Goal: Information Seeking & Learning: Learn about a topic

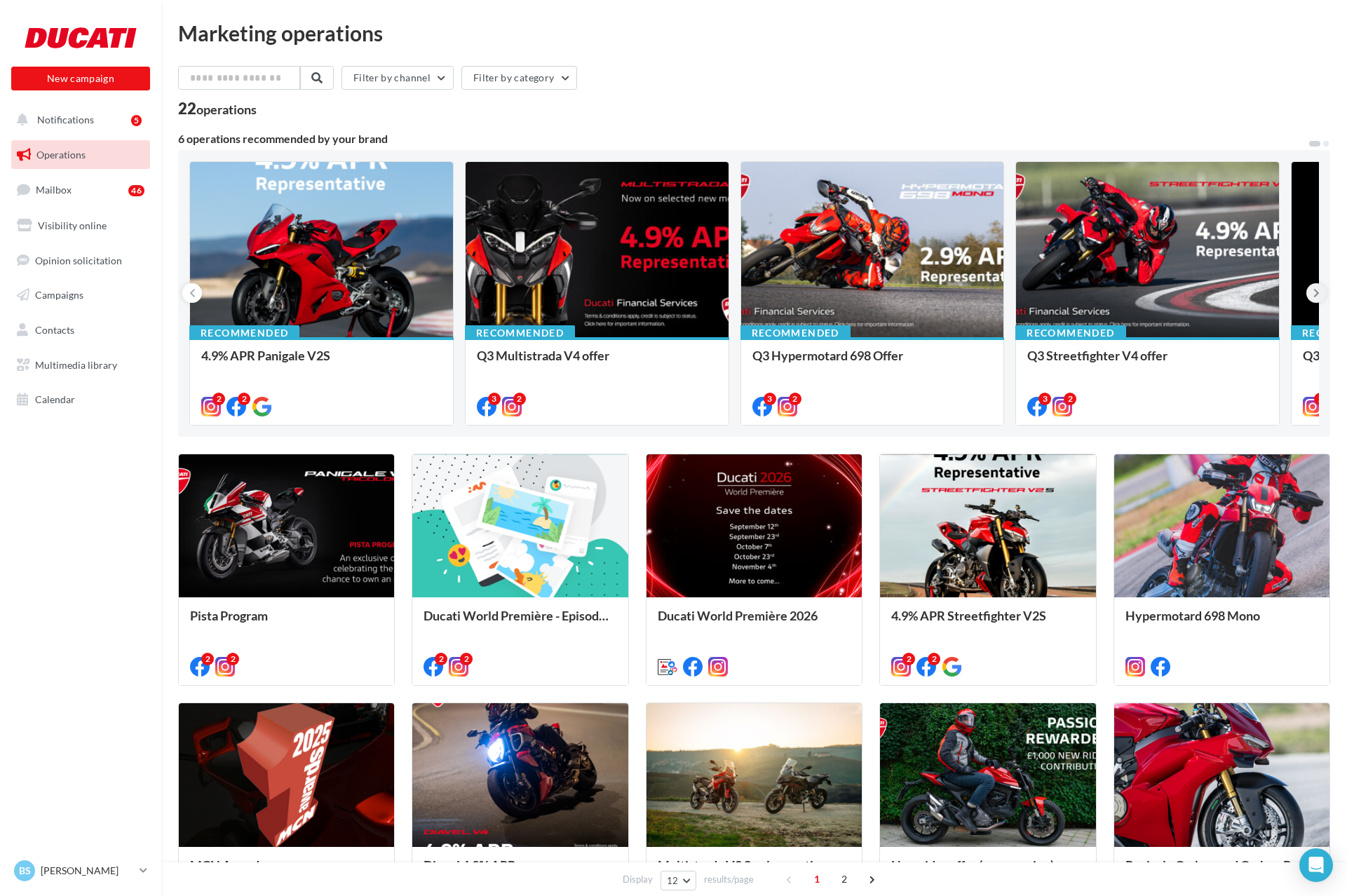
click at [1315, 296] on icon at bounding box center [1316, 293] width 6 height 14
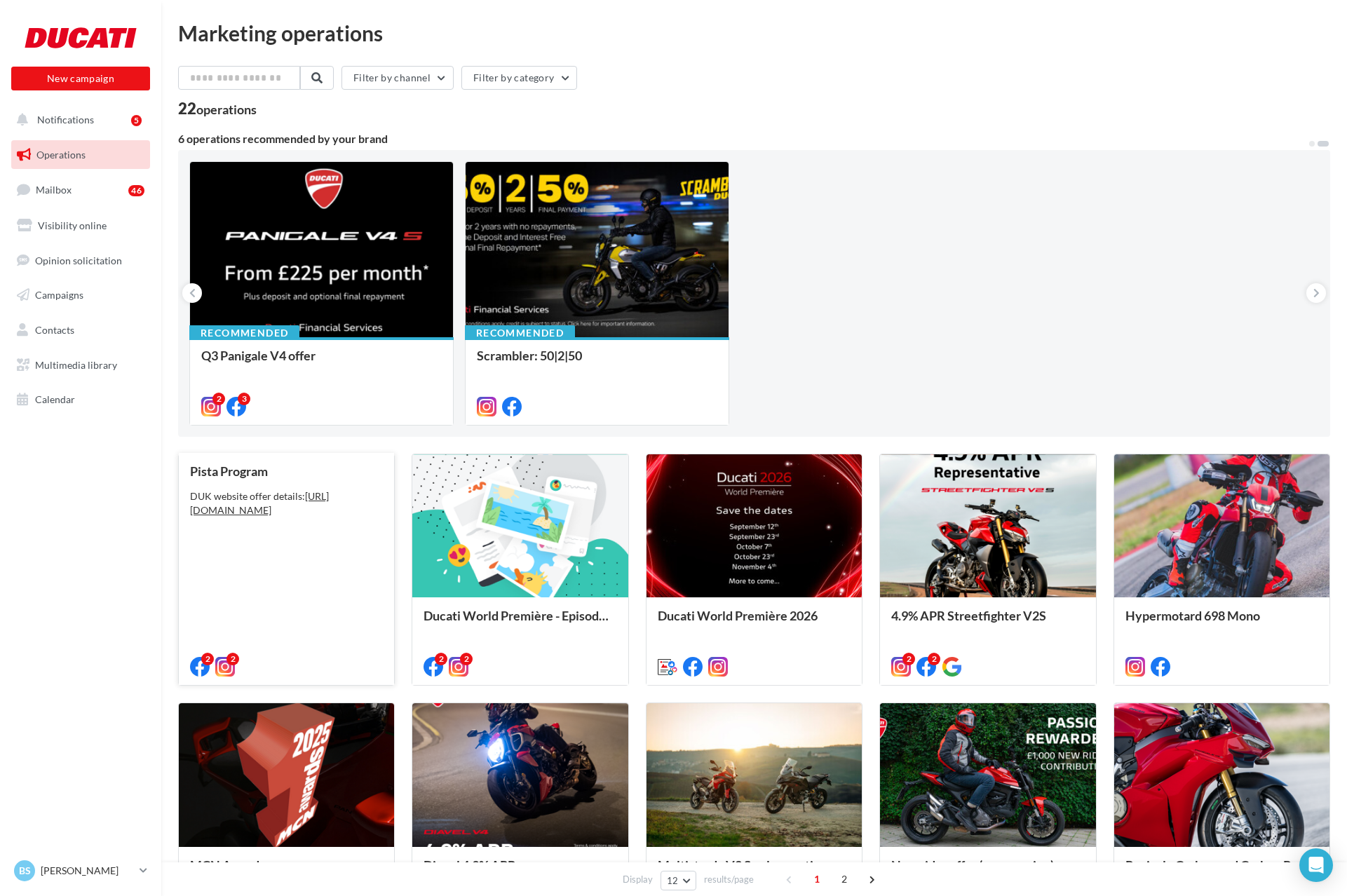
click at [271, 583] on div "Pista Program DUK website offer details: [URL][DOMAIN_NAME]" at bounding box center [286, 569] width 193 height 209
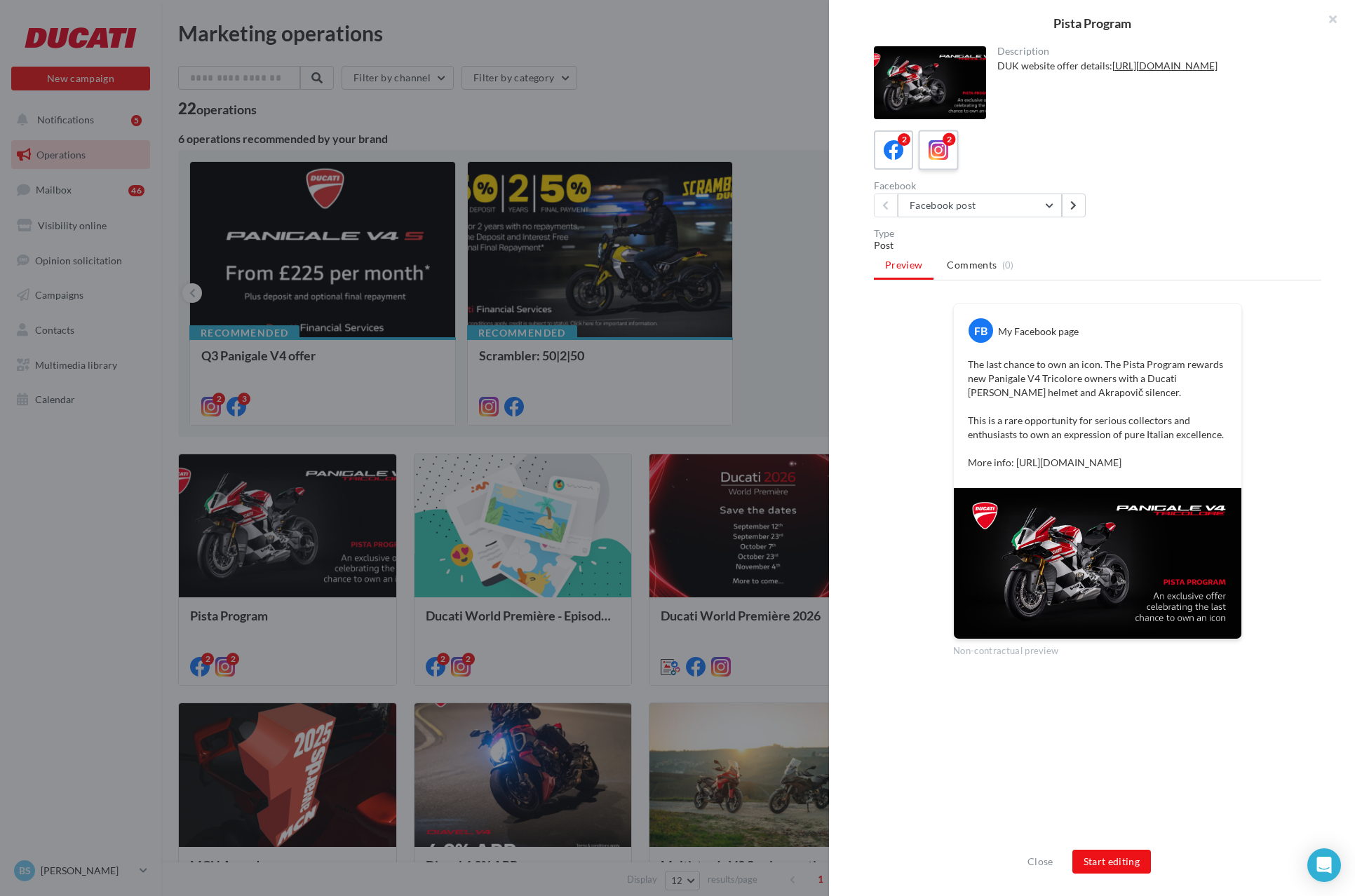
click at [931, 160] on icon at bounding box center [938, 150] width 20 height 20
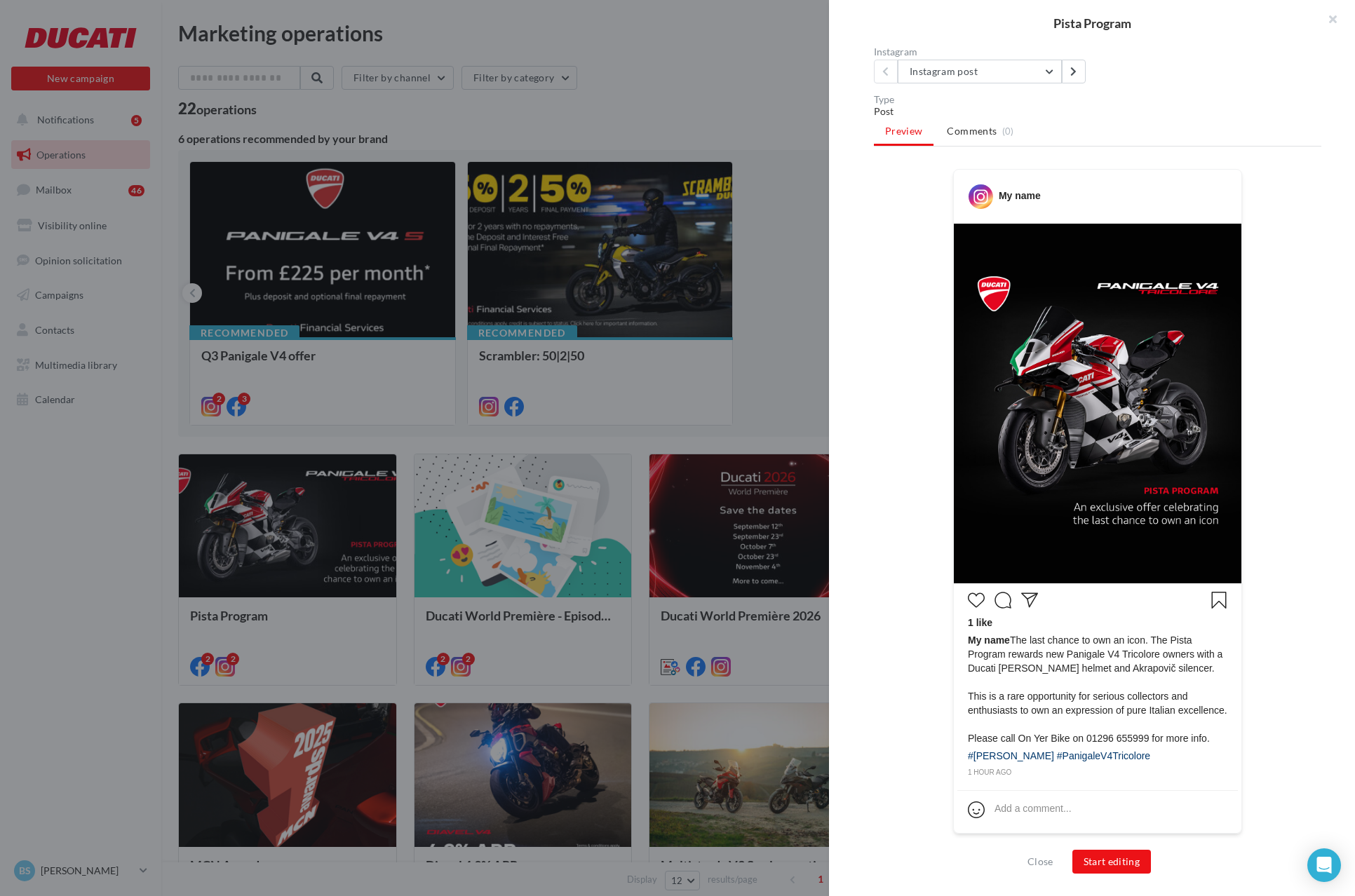
scroll to position [148, 0]
drag, startPoint x: 1012, startPoint y: 628, endPoint x: 1129, endPoint y: 753, distance: 171.2
click at [1129, 753] on div "1 like My name The last chance to own an icon. The Pista Program rewards new Pa…" at bounding box center [1098, 683] width 281 height 192
click at [1131, 750] on div "1 like My name The last chance to own an icon. The Pista Program rewards new Pa…" at bounding box center [1098, 683] width 281 height 192
drag, startPoint x: 1122, startPoint y: 756, endPoint x: 1064, endPoint y: 735, distance: 61.7
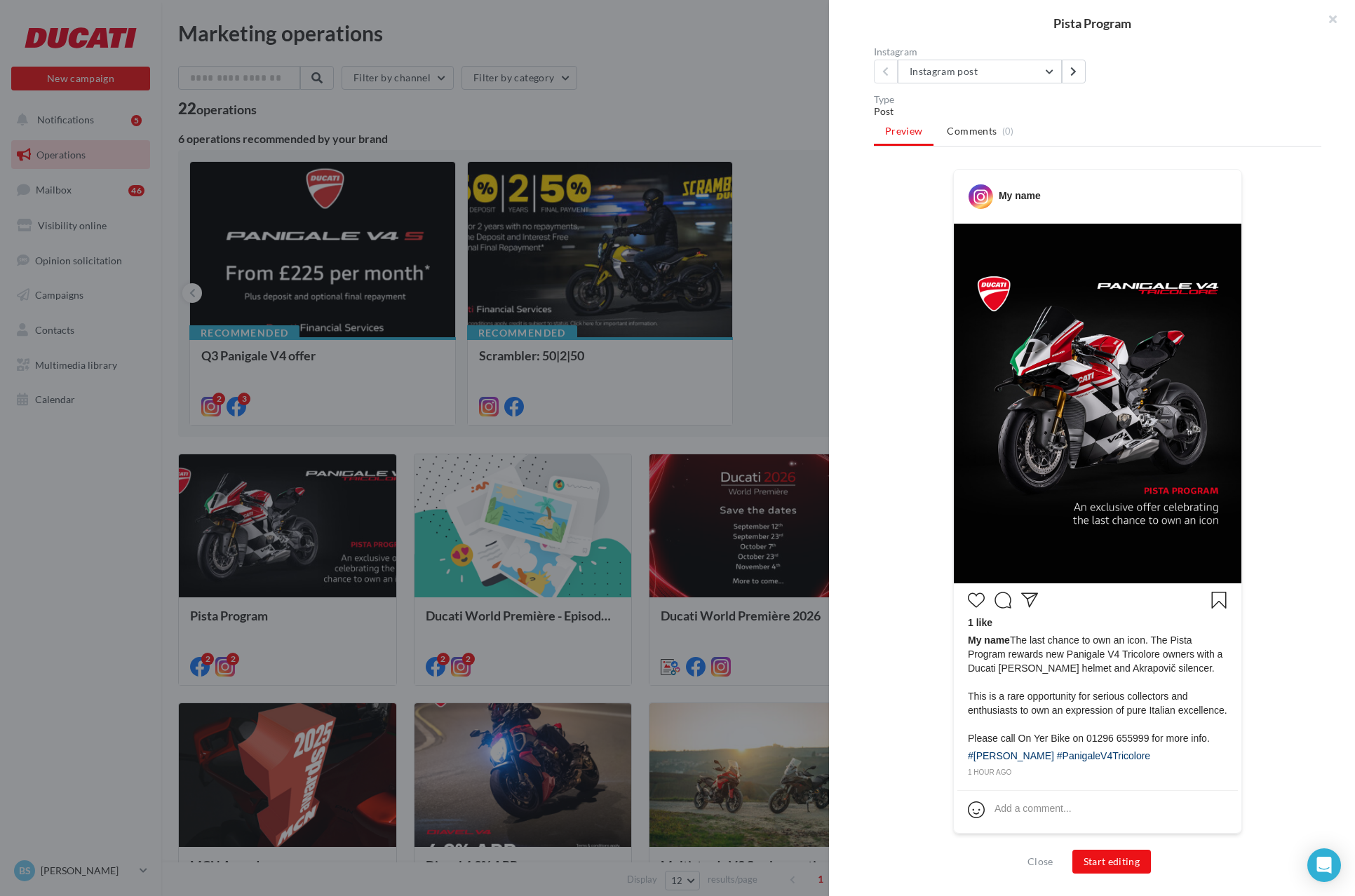
click at [1068, 742] on div "1 like My name The last chance to own an icon. The Pista Program rewards new Pa…" at bounding box center [1098, 683] width 281 height 192
click at [1104, 759] on div "1 like My name The last chance to own an icon. The Pista Program rewards new Pa…" at bounding box center [1098, 683] width 281 height 192
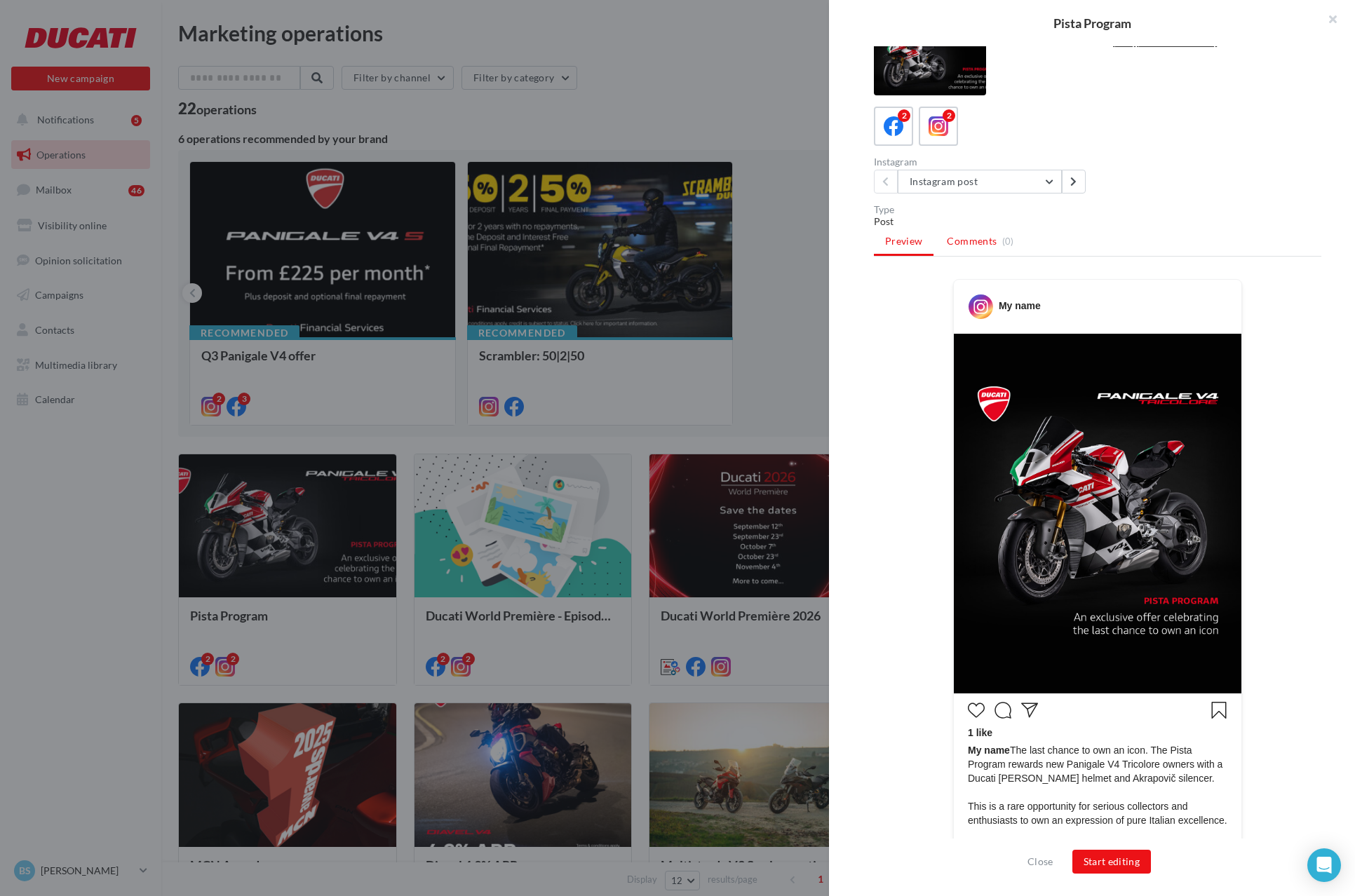
scroll to position [24, 0]
click at [900, 125] on icon at bounding box center [893, 127] width 20 height 20
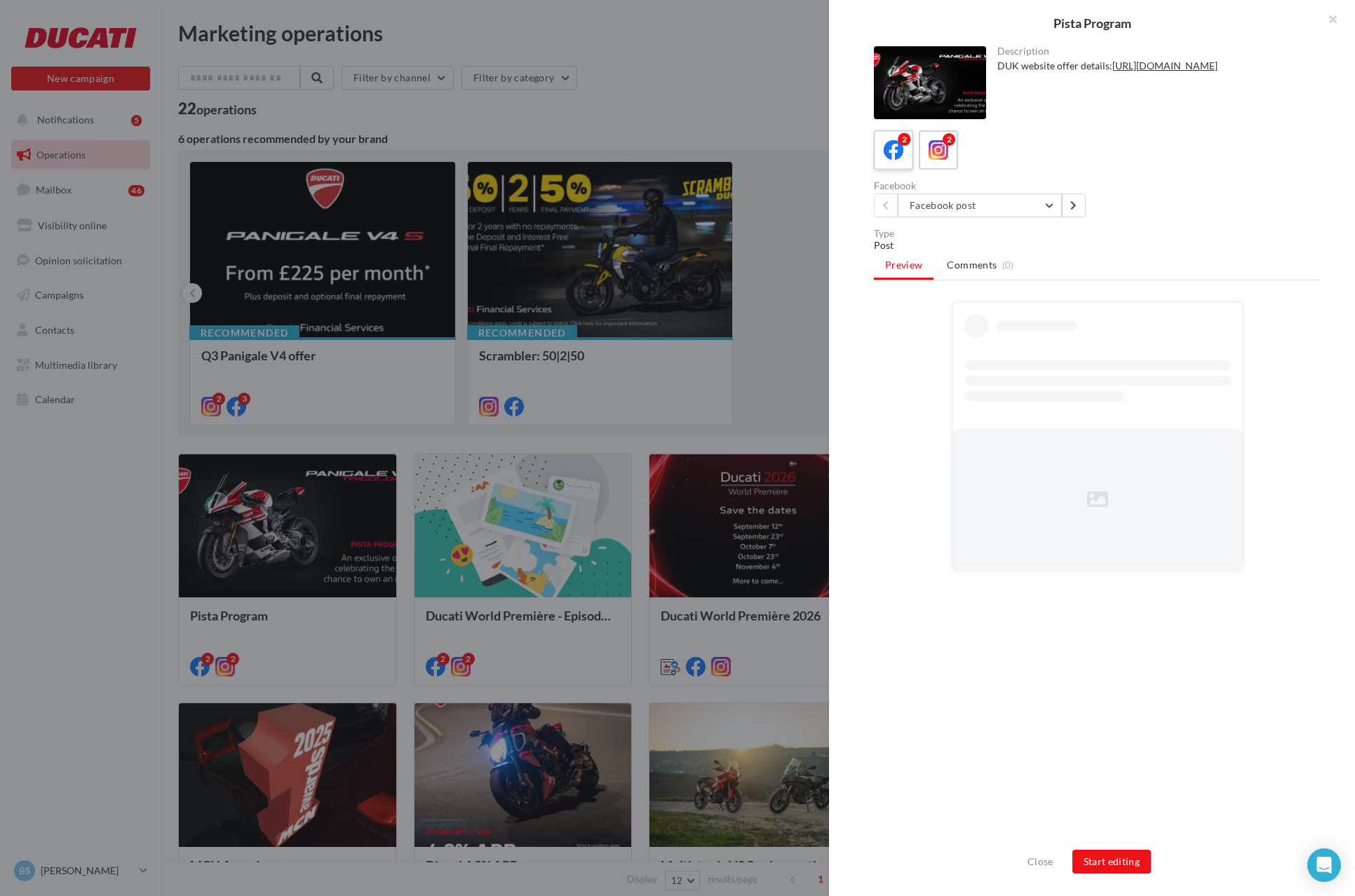
scroll to position [0, 0]
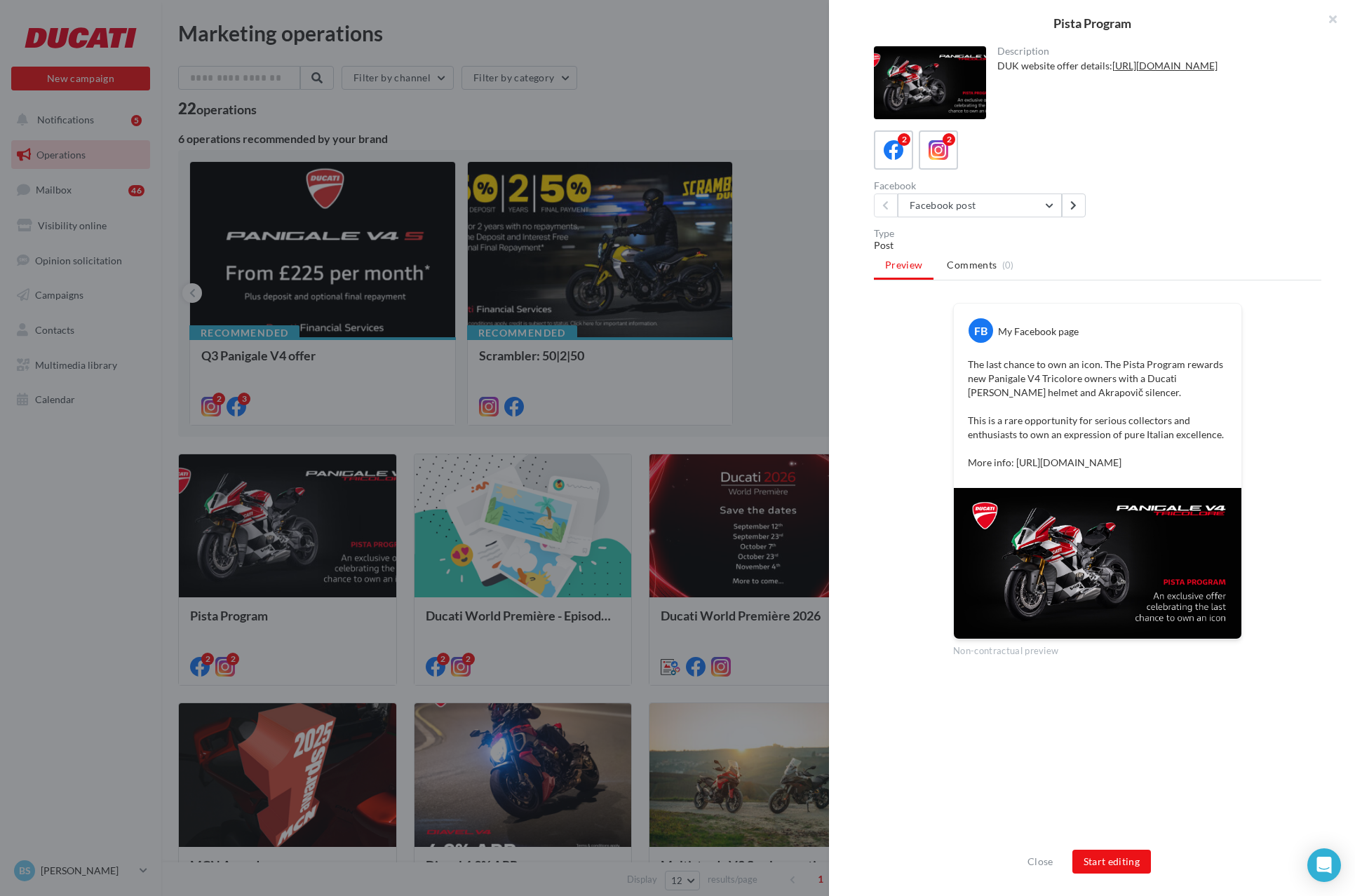
click at [1092, 464] on p "The last chance to own an icon. The Pista Program rewards new Panigale V4 Trico…" at bounding box center [1097, 414] width 259 height 113
drag, startPoint x: 1010, startPoint y: 462, endPoint x: 1147, endPoint y: 474, distance: 137.5
click at [1147, 470] on p "The last chance to own an icon. The Pista Program rewards new Panigale V4 Trico…" at bounding box center [1097, 414] width 259 height 113
